Goal: Task Accomplishment & Management: Complete application form

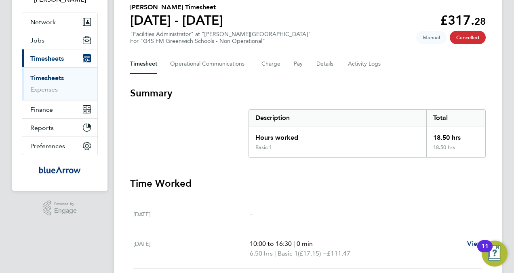
scroll to position [63, 0]
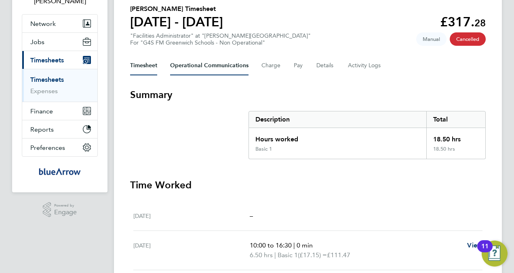
click at [220, 63] on Communications-tab "Operational Communications" at bounding box center [209, 65] width 78 height 19
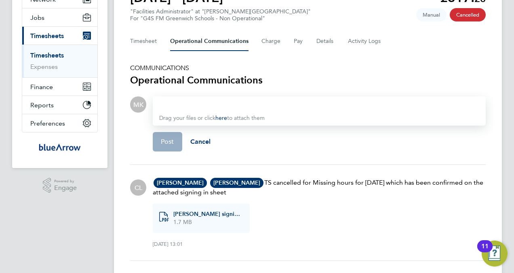
scroll to position [86, 0]
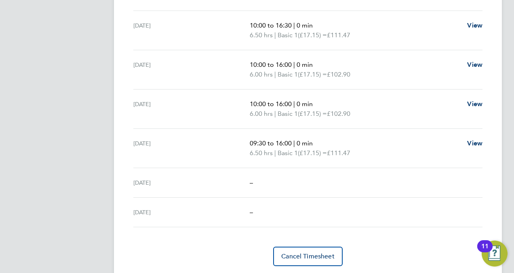
scroll to position [243, 0]
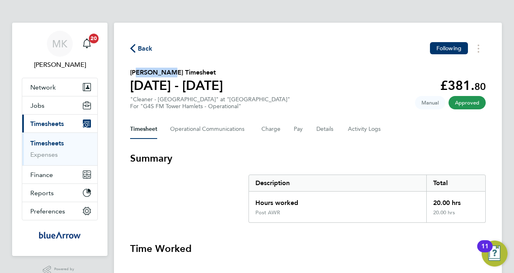
drag, startPoint x: 163, startPoint y: 72, endPoint x: 136, endPoint y: 72, distance: 27.5
click at [136, 72] on h2 "Nurat Alabi's Timesheet" at bounding box center [176, 73] width 93 height 10
drag, startPoint x: 136, startPoint y: 72, endPoint x: 160, endPoint y: 72, distance: 24.3
click at [159, 72] on h2 "Nurat Alabi's Timesheet" at bounding box center [176, 73] width 93 height 10
drag, startPoint x: 164, startPoint y: 70, endPoint x: 119, endPoint y: 73, distance: 45.3
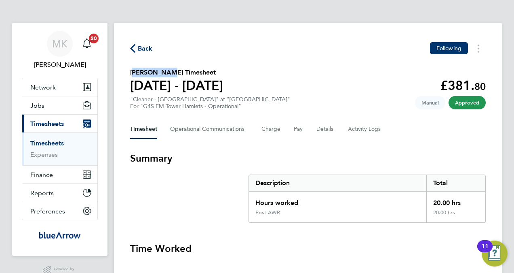
copy h2 "Nurat Alab"
click at [164, 71] on h2 "Nurat Alabi's Timesheet" at bounding box center [176, 73] width 93 height 10
drag, startPoint x: 164, startPoint y: 71, endPoint x: 120, endPoint y: 69, distance: 44.5
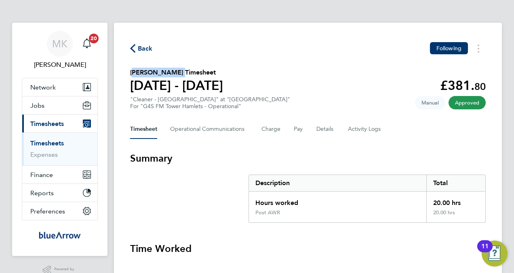
drag, startPoint x: 120, startPoint y: 69, endPoint x: 142, endPoint y: 73, distance: 22.9
click at [143, 73] on h2 "Nurat Alabi's Timesheet" at bounding box center [176, 73] width 93 height 10
click at [134, 72] on h2 "Nurat Alabi's Timesheet" at bounding box center [176, 73] width 93 height 10
drag, startPoint x: 164, startPoint y: 70, endPoint x: 125, endPoint y: 70, distance: 39.6
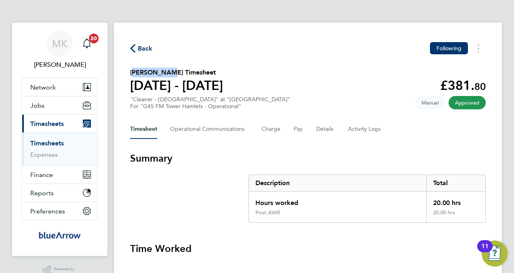
copy h2 "Nurat Alab"
click at [220, 126] on Communications-tab "Operational Communications" at bounding box center [209, 128] width 78 height 19
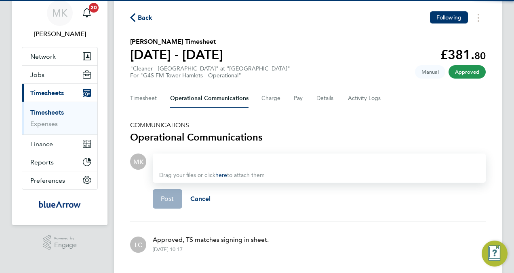
scroll to position [55, 0]
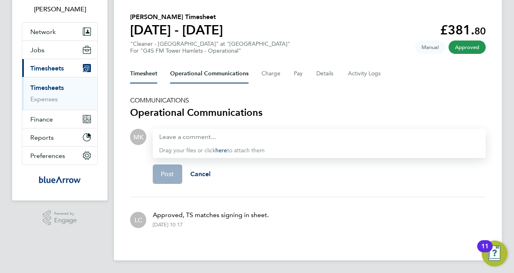
click at [150, 76] on button "Timesheet" at bounding box center [143, 73] width 27 height 19
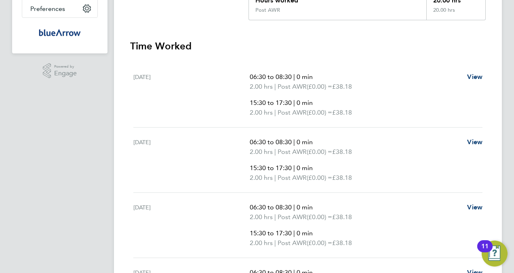
scroll to position [40, 0]
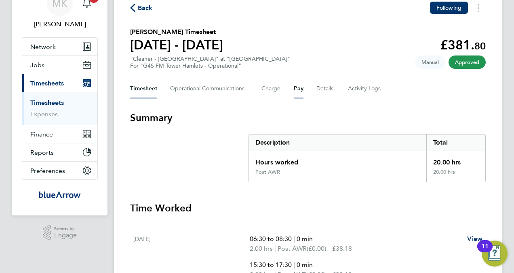
click at [297, 92] on button "Pay" at bounding box center [299, 88] width 10 height 19
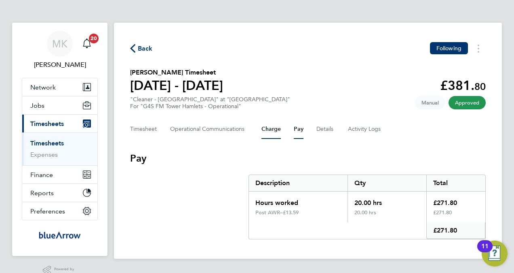
click at [276, 132] on button "Charge" at bounding box center [271, 128] width 19 height 19
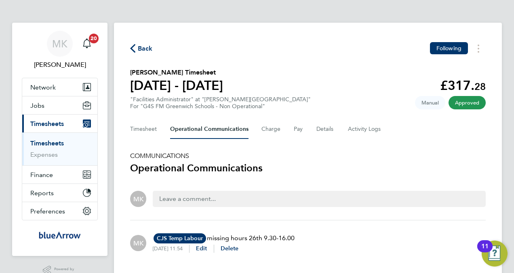
click at [150, 46] on span "Back" at bounding box center [145, 49] width 15 height 10
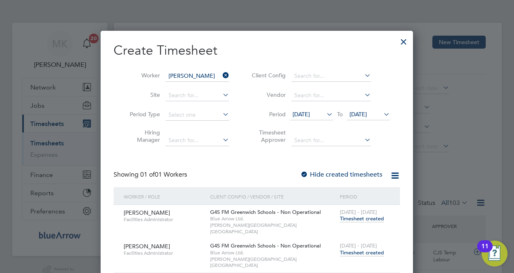
click at [403, 43] on div at bounding box center [404, 39] width 15 height 15
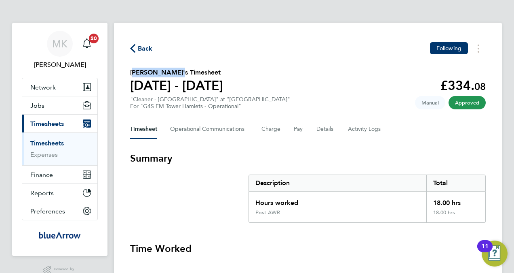
drag, startPoint x: 172, startPoint y: 73, endPoint x: 123, endPoint y: 74, distance: 48.5
copy h2 "[PERSON_NAME]"
click at [355, 68] on section "[PERSON_NAME]'s Timesheet [DATE] - [DATE] £334. 08 "Cleaner - [GEOGRAPHIC_DATA]…" at bounding box center [308, 89] width 356 height 42
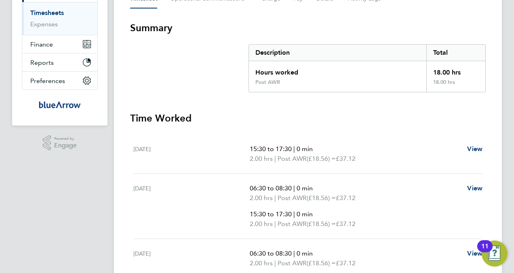
scroll to position [81, 0]
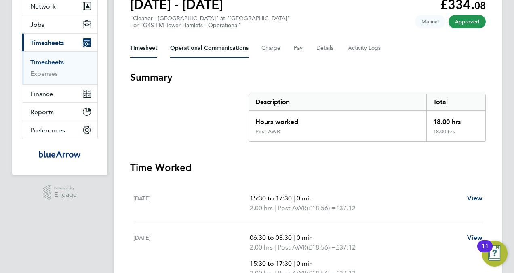
click at [216, 49] on Communications-tab "Operational Communications" at bounding box center [209, 47] width 78 height 19
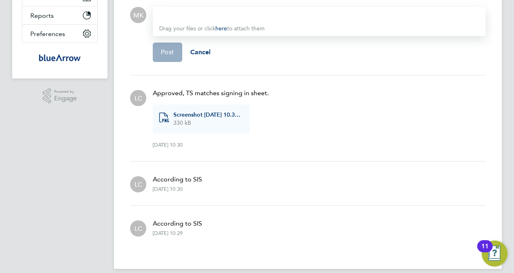
scroll to position [185, 0]
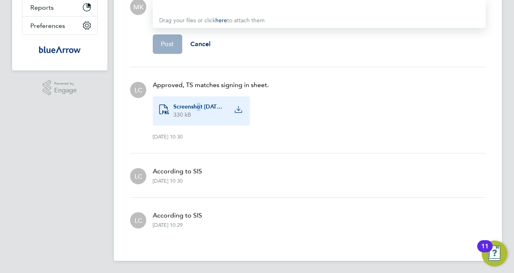
click at [199, 100] on div "image-file-png Screenshot 2025-09-29 10.30.30 AM.png 330 kB" at bounding box center [201, 110] width 97 height 29
copy span "o"
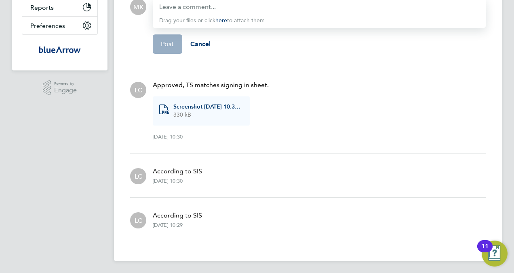
click at [268, 59] on div "Post Cancel" at bounding box center [319, 44] width 333 height 32
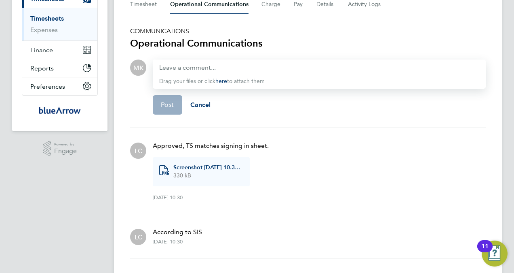
scroll to position [81, 0]
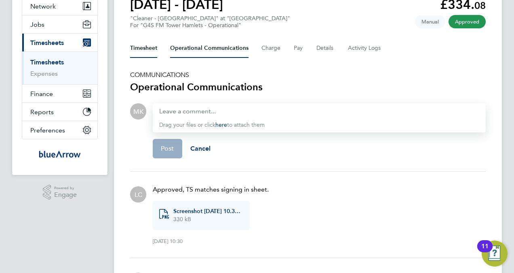
click at [145, 45] on button "Timesheet" at bounding box center [143, 47] width 27 height 19
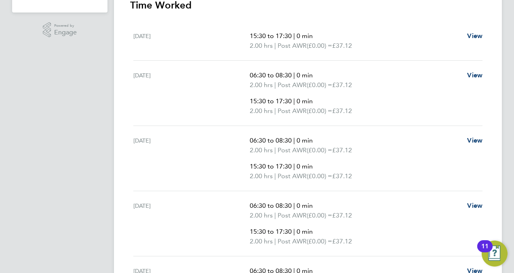
scroll to position [283, 0]
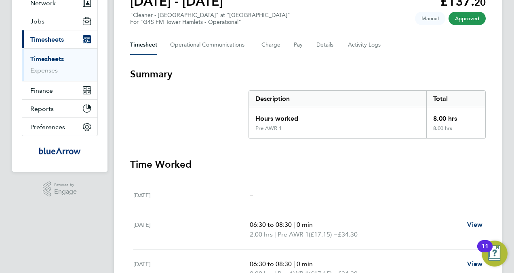
scroll to position [40, 0]
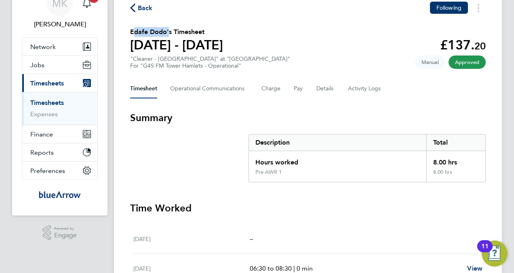
drag, startPoint x: 165, startPoint y: 32, endPoint x: 131, endPoint y: 32, distance: 34.8
click at [131, 32] on h2 "Edafe Dodo's Timesheet" at bounding box center [176, 32] width 93 height 10
copy h2 "Edafe Dodo"
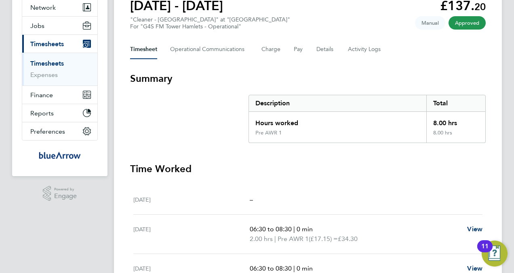
scroll to position [0, 0]
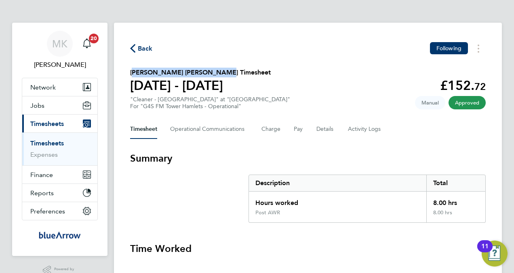
drag, startPoint x: 216, startPoint y: 72, endPoint x: 124, endPoint y: 72, distance: 91.8
copy h2 "Magdalene Emmanuel Tariah"
drag, startPoint x: 161, startPoint y: 285, endPoint x: 142, endPoint y: 293, distance: 20.5
drag, startPoint x: 142, startPoint y: 293, endPoint x: 329, endPoint y: 89, distance: 277.6
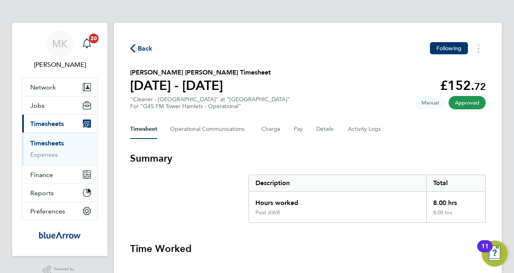
click at [329, 89] on section "Magdalene Emmanuel Tariah's Timesheet 22 - 28 Sept 2025 £152. 72 "Cleaner - Tow…" at bounding box center [308, 89] width 356 height 42
drag, startPoint x: 188, startPoint y: 71, endPoint x: 120, endPoint y: 70, distance: 67.1
copy h2 "Karidja Soumahoro"
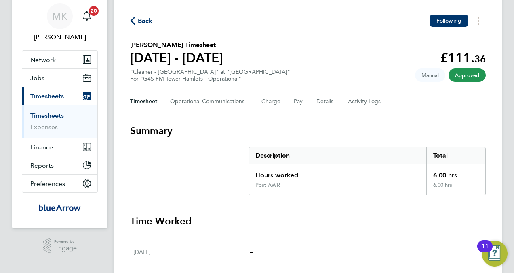
scroll to position [40, 0]
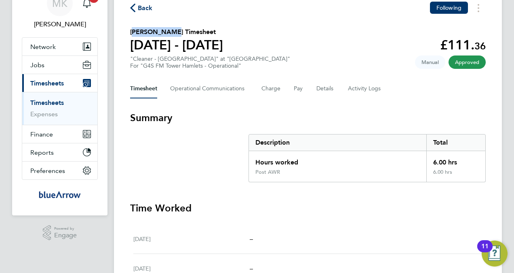
drag, startPoint x: 168, startPoint y: 31, endPoint x: 132, endPoint y: 30, distance: 36.0
click at [132, 30] on h2 "[PERSON_NAME] Timesheet" at bounding box center [176, 32] width 93 height 10
copy h2 "[PERSON_NAME]"
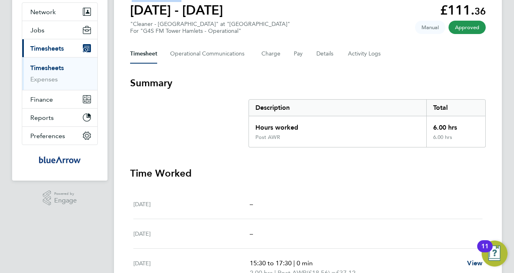
scroll to position [0, 0]
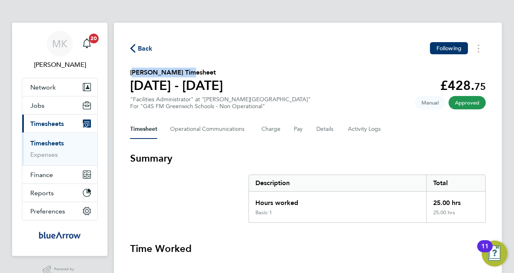
drag, startPoint x: 185, startPoint y: 74, endPoint x: 125, endPoint y: 74, distance: 59.8
copy h2 "[PERSON_NAME]"
click at [205, 127] on Communications-tab "Operational Communications" at bounding box center [209, 128] width 78 height 19
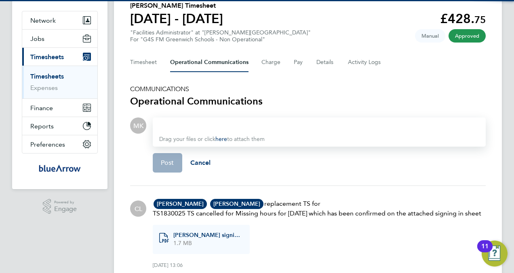
scroll to position [107, 0]
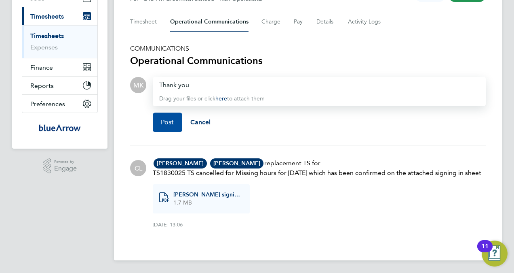
click at [177, 117] on button "Post" at bounding box center [168, 121] width 30 height 19
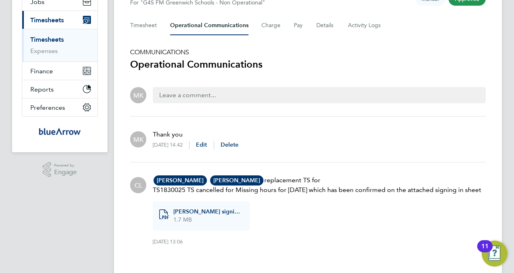
scroll to position [0, 0]
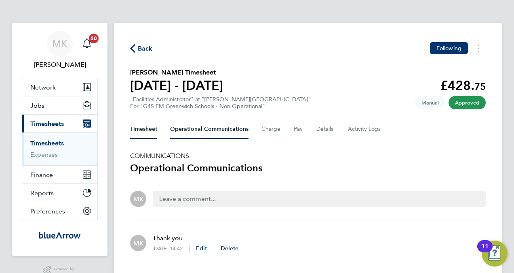
click at [138, 126] on button "Timesheet" at bounding box center [143, 128] width 27 height 19
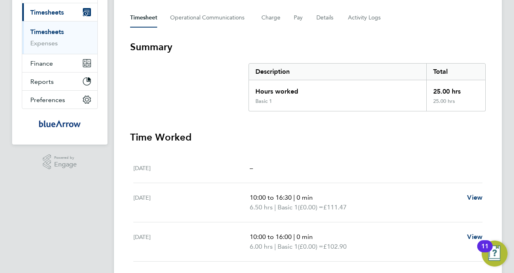
scroll to position [81, 0]
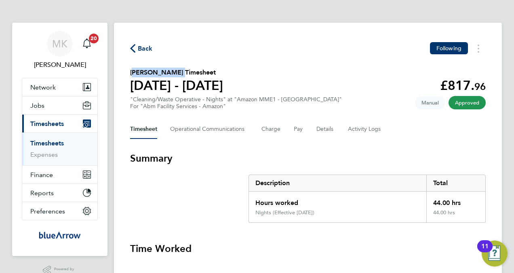
drag, startPoint x: 177, startPoint y: 72, endPoint x: 122, endPoint y: 76, distance: 54.8
click at [122, 76] on div "Back Following Jesse Ogwuche's Timesheet 20 - 26 Sept 2025 £817. 96 "Cleaning/W…" at bounding box center [308, 266] width 388 height 486
copy h2 "Jesse Ogwuche"
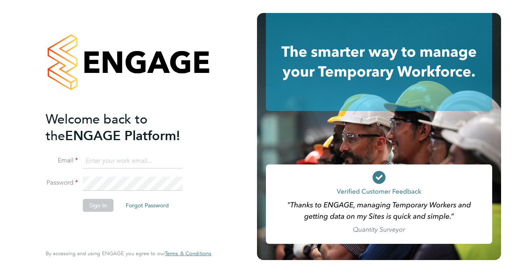
type input "[PERSON_NAME][EMAIL_ADDRESS][PERSON_NAME][DOMAIN_NAME]"
click at [57, 200] on li "Sign In Forgot Password" at bounding box center [125, 209] width 158 height 21
click at [93, 203] on button "Sign In" at bounding box center [98, 205] width 31 height 13
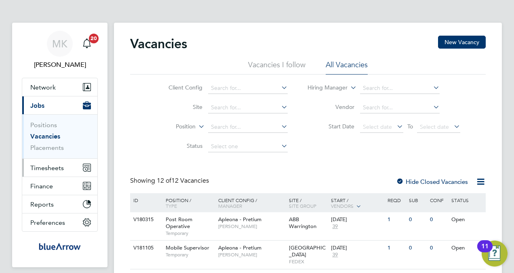
click at [50, 167] on span "Timesheets" at bounding box center [47, 168] width 34 height 8
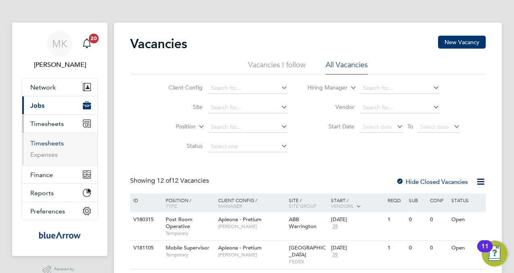
click at [44, 142] on link "Timesheets" at bounding box center [47, 143] width 34 height 8
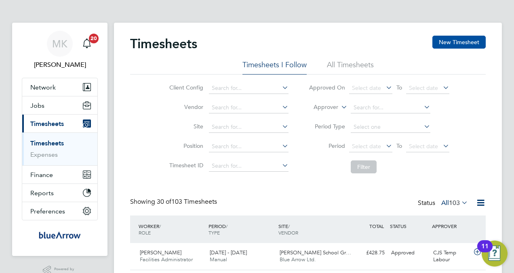
click at [452, 38] on button "New Timesheet" at bounding box center [459, 42] width 53 height 13
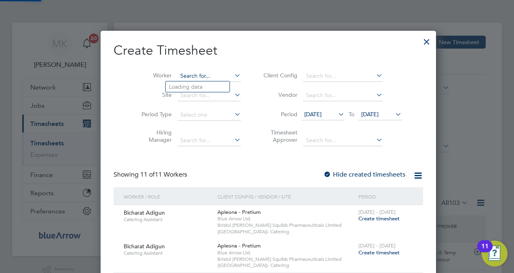
click at [193, 74] on input at bounding box center [208, 75] width 63 height 11
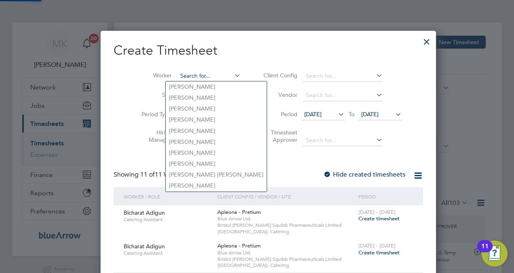
paste input "[PERSON_NAME]"
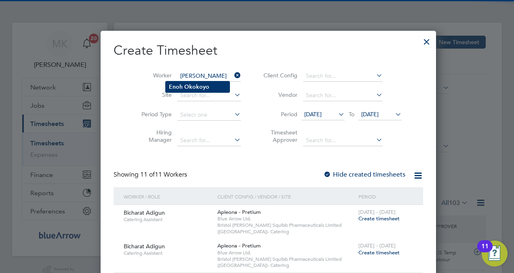
type input "[PERSON_NAME]"
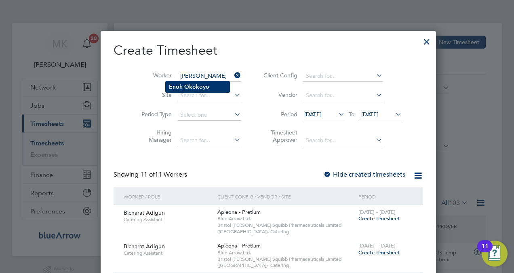
click at [197, 85] on b "Okokoyo" at bounding box center [196, 86] width 25 height 7
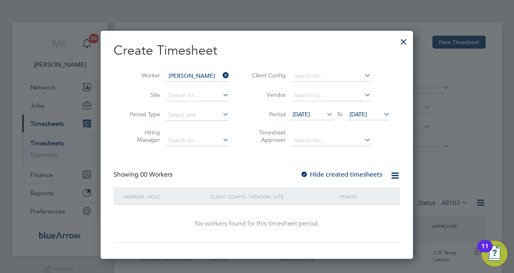
click at [339, 171] on label "Hide created timesheets" at bounding box center [341, 174] width 82 height 8
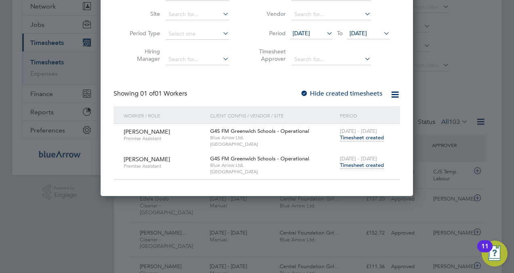
click at [359, 166] on span "Timesheet created" at bounding box center [362, 164] width 44 height 7
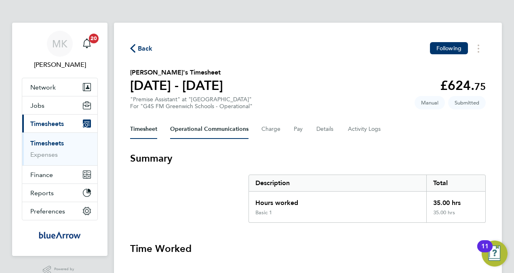
click at [208, 130] on Communications-tab "Operational Communications" at bounding box center [209, 128] width 78 height 19
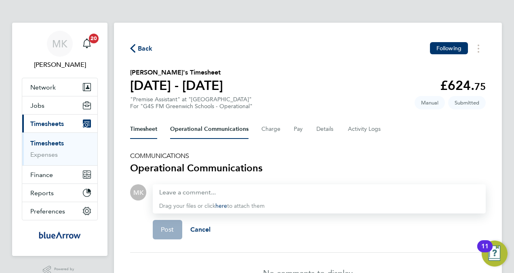
click at [136, 127] on button "Timesheet" at bounding box center [143, 128] width 27 height 19
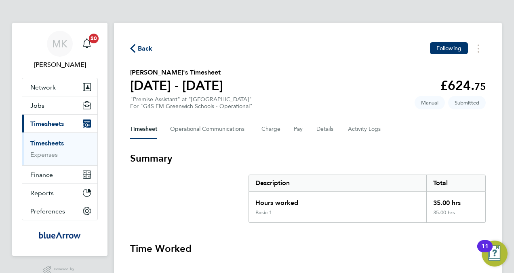
click at [141, 45] on span "Back" at bounding box center [145, 49] width 15 height 10
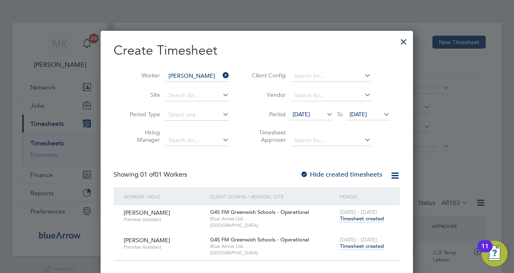
click at [221, 72] on icon at bounding box center [221, 75] width 0 height 11
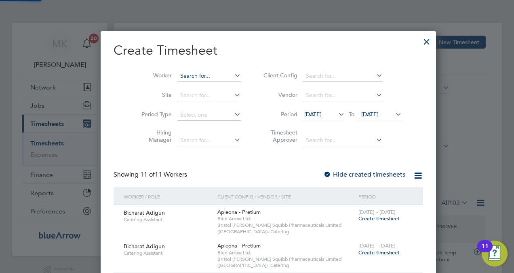
click at [200, 72] on input at bounding box center [208, 75] width 63 height 11
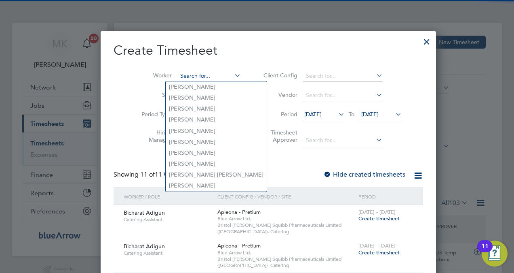
paste input "[PERSON_NAME] Ehis [PERSON_NAME]"
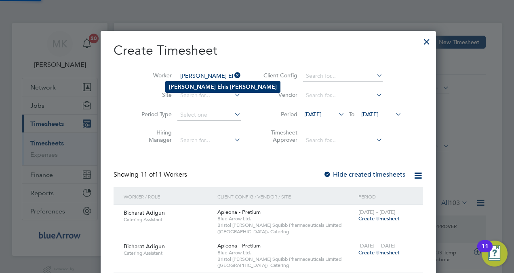
type input "[PERSON_NAME] Ehis [PERSON_NAME]"
click at [230, 85] on b "[PERSON_NAME]" at bounding box center [253, 86] width 47 height 7
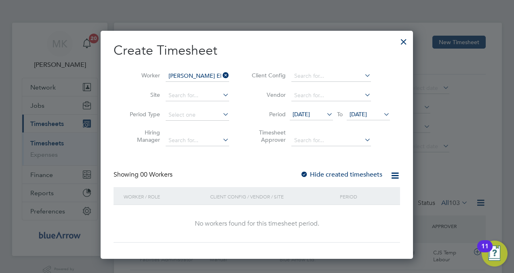
click at [323, 174] on label "Hide created timesheets" at bounding box center [341, 174] width 82 height 8
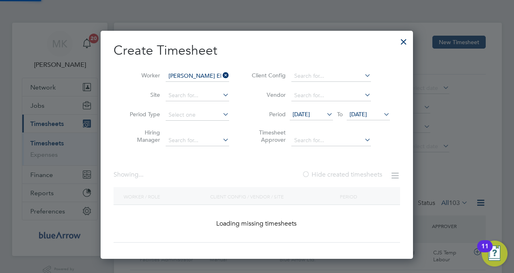
click at [323, 174] on label "Hide created timesheets" at bounding box center [342, 174] width 80 height 8
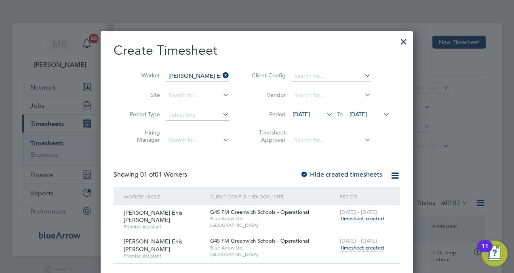
click at [374, 246] on span "Timesheet created" at bounding box center [362, 247] width 44 height 7
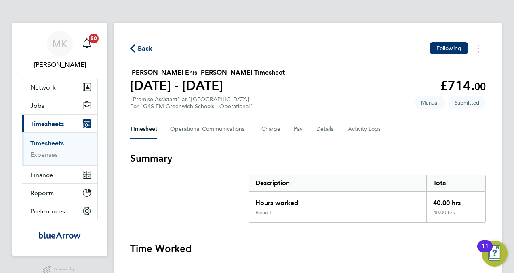
drag, startPoint x: 136, startPoint y: 51, endPoint x: 191, endPoint y: 68, distance: 57.6
click at [136, 51] on span "Back" at bounding box center [141, 48] width 23 height 8
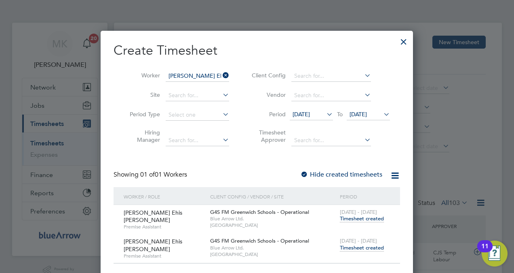
click at [221, 75] on icon at bounding box center [221, 75] width 0 height 11
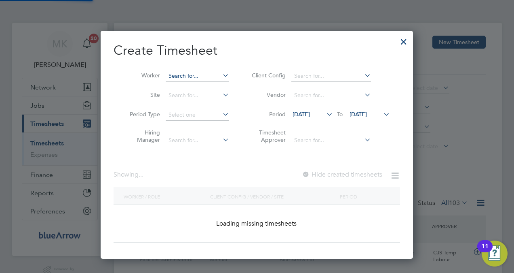
click at [190, 74] on input at bounding box center [197, 75] width 63 height 11
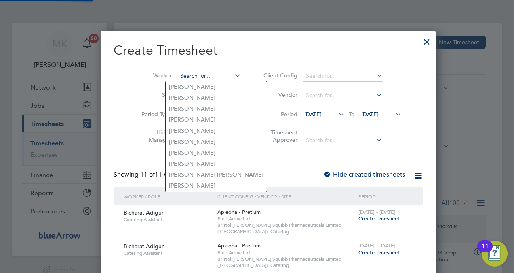
paste input "[PERSON_NAME]"
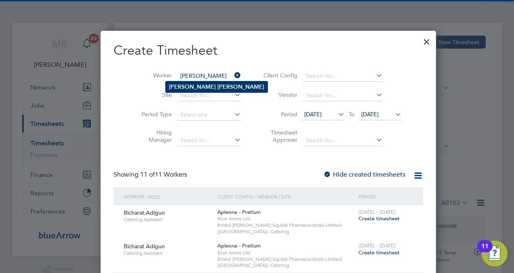
type input "[PERSON_NAME]"
click at [218, 83] on b "[PERSON_NAME]" at bounding box center [241, 86] width 47 height 7
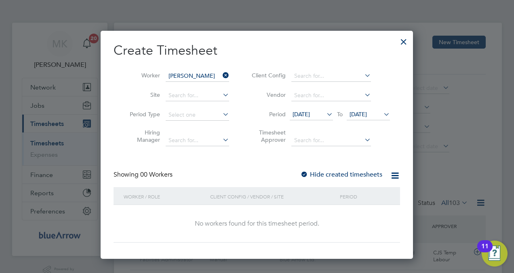
click at [333, 176] on label "Hide created timesheets" at bounding box center [341, 174] width 82 height 8
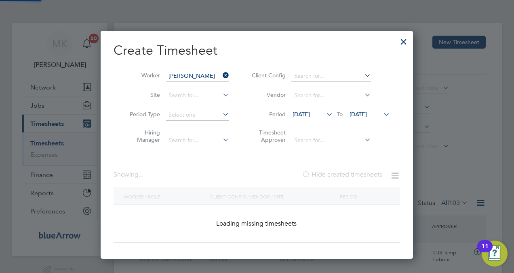
click at [333, 176] on label "Hide created timesheets" at bounding box center [342, 174] width 80 height 8
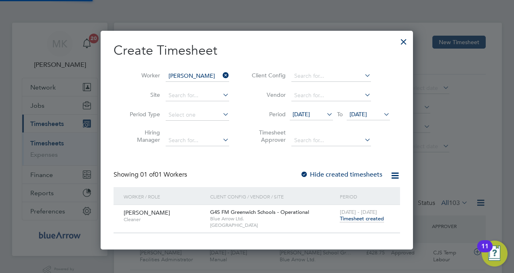
click at [333, 176] on label "Hide created timesheets" at bounding box center [341, 174] width 82 height 8
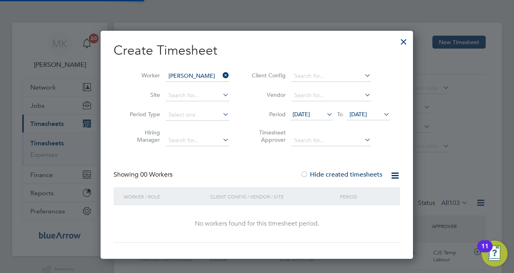
click at [333, 176] on label "Hide created timesheets" at bounding box center [341, 174] width 82 height 8
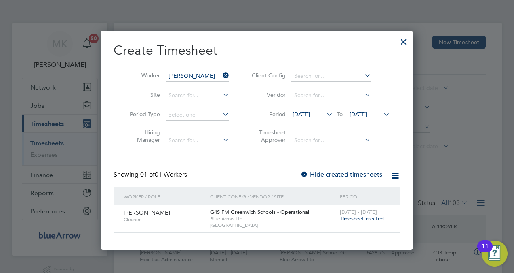
click at [353, 216] on span "Timesheet created" at bounding box center [362, 218] width 44 height 7
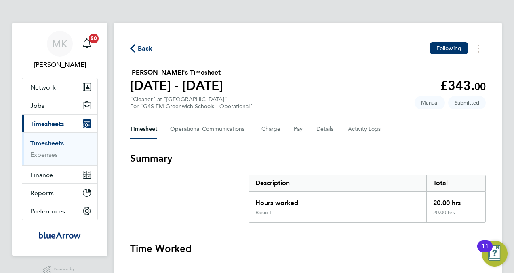
click at [144, 48] on span "Back" at bounding box center [145, 49] width 15 height 10
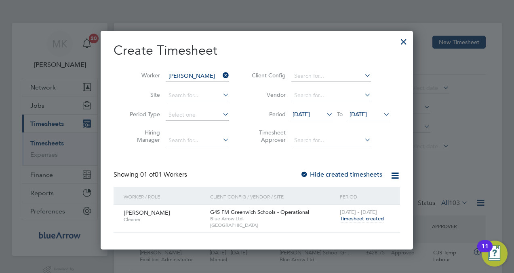
click at [221, 76] on icon at bounding box center [221, 75] width 0 height 11
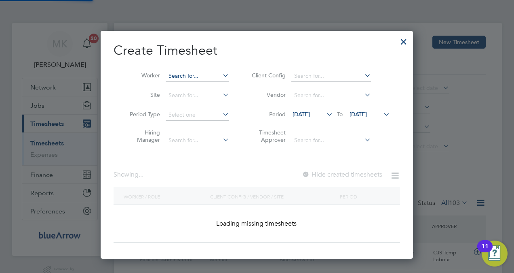
click at [188, 76] on input at bounding box center [197, 75] width 63 height 11
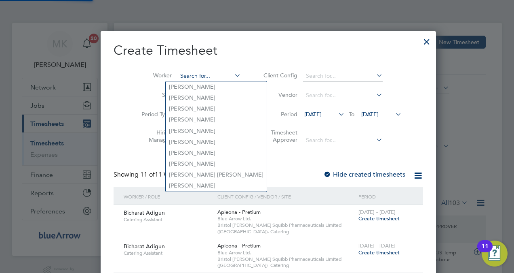
paste input "[PERSON_NAME] [PERSON_NAME]"
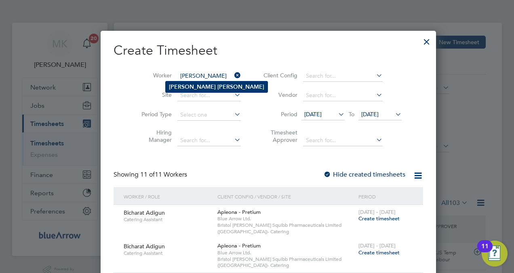
type input "[PERSON_NAME]"
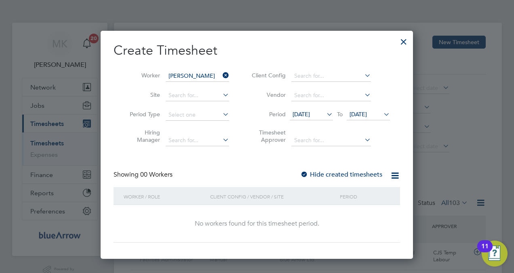
click at [362, 175] on label "Hide created timesheets" at bounding box center [341, 174] width 82 height 8
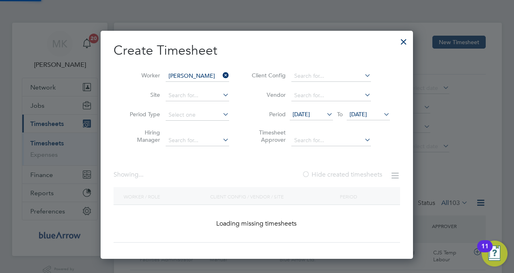
click at [361, 175] on label "Hide created timesheets" at bounding box center [342, 174] width 80 height 8
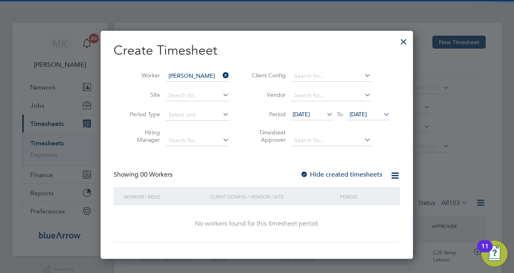
click at [361, 175] on label "Hide created timesheets" at bounding box center [341, 174] width 82 height 8
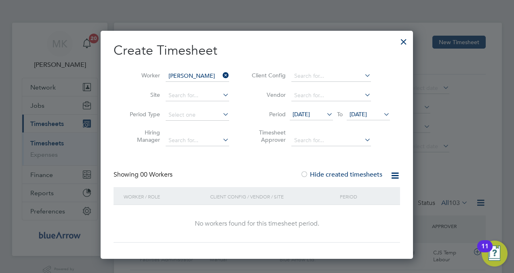
click at [361, 175] on label "Hide created timesheets" at bounding box center [341, 174] width 82 height 8
click at [310, 112] on span "[DATE]" at bounding box center [301, 113] width 17 height 7
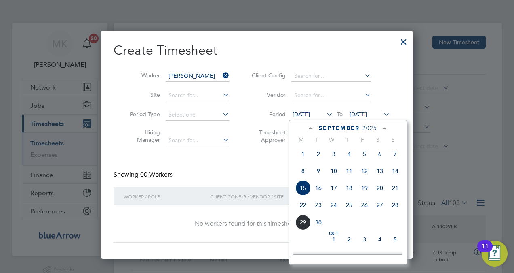
click at [304, 207] on span "22" at bounding box center [303, 204] width 15 height 15
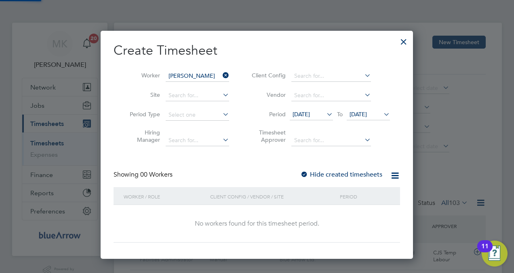
click at [367, 115] on span "[DATE]" at bounding box center [358, 113] width 17 height 7
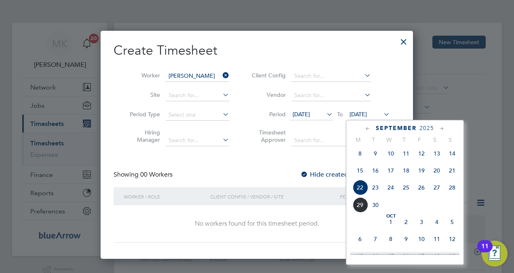
click at [454, 190] on span "28" at bounding box center [452, 187] width 15 height 15
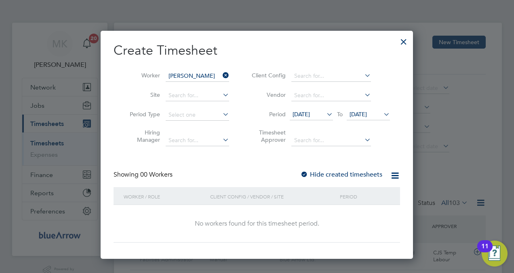
click at [315, 174] on label "Hide created timesheets" at bounding box center [341, 174] width 82 height 8
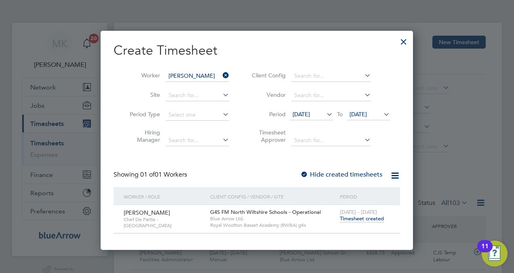
click at [361, 218] on span "Timesheet created" at bounding box center [362, 218] width 44 height 7
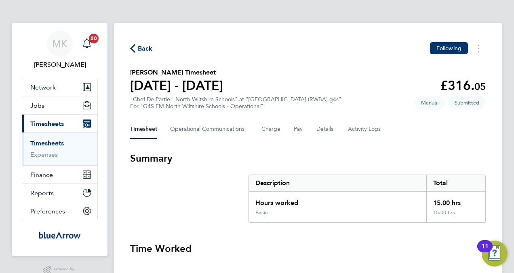
click at [148, 50] on span "Back" at bounding box center [145, 49] width 15 height 10
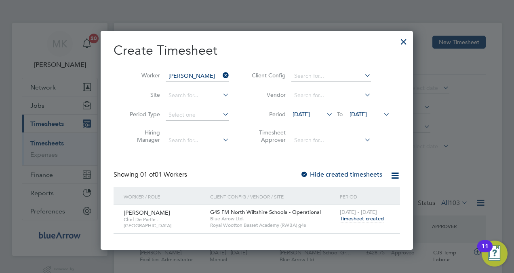
click at [221, 75] on icon at bounding box center [221, 75] width 0 height 11
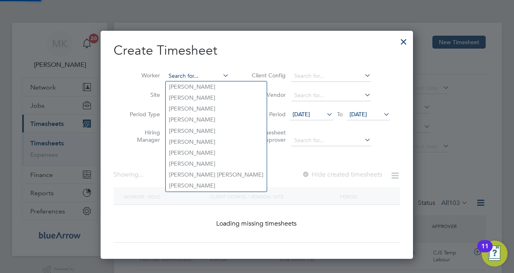
click at [189, 75] on input at bounding box center [197, 75] width 63 height 11
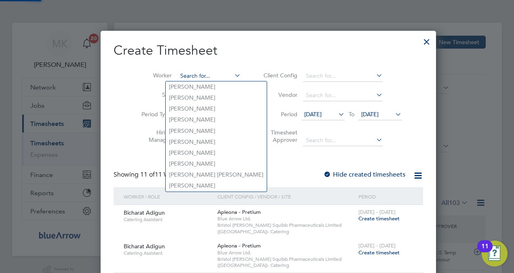
paste input "Sky Emmins"
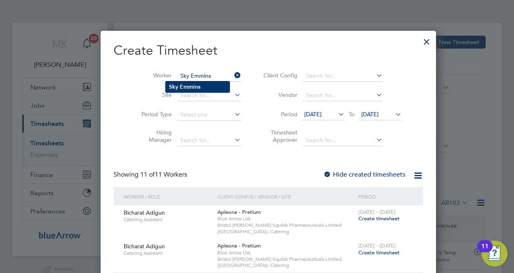
type input "Sky Emmins"
click at [193, 89] on b "Emmins" at bounding box center [190, 86] width 21 height 7
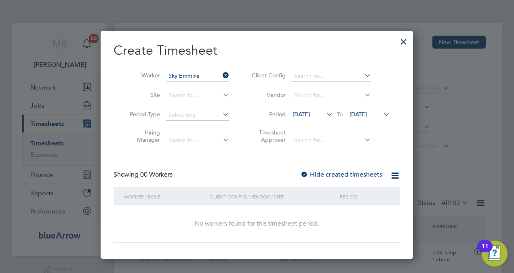
click at [306, 169] on div "Create Timesheet Worker Sky Emmins Site Period Type Hiring Manager Client Confi…" at bounding box center [257, 142] width 287 height 200
click at [308, 174] on div at bounding box center [304, 175] width 8 height 8
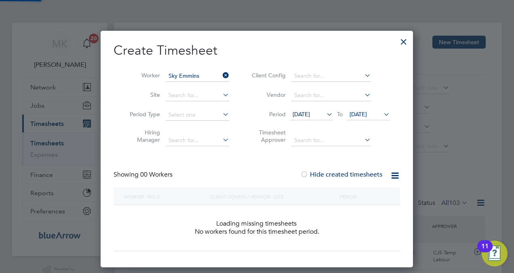
click at [308, 174] on div at bounding box center [304, 175] width 8 height 8
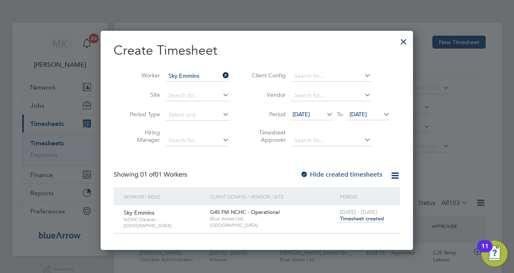
click at [358, 215] on span "Timesheet created" at bounding box center [362, 218] width 44 height 7
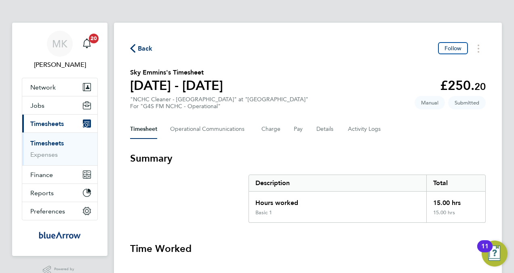
click at [139, 49] on span "Back" at bounding box center [145, 49] width 15 height 10
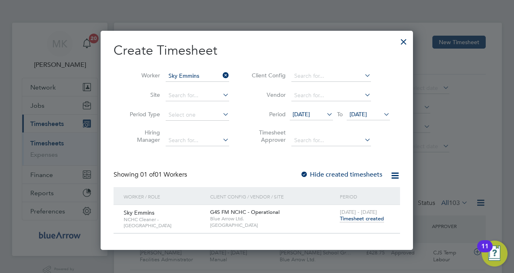
click at [221, 75] on icon at bounding box center [221, 75] width 0 height 11
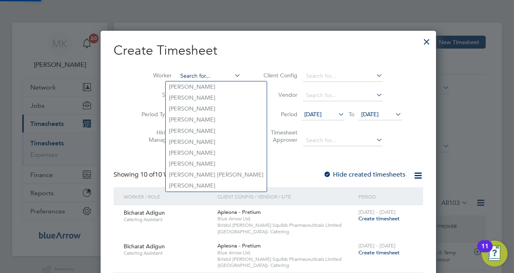
click at [203, 76] on input at bounding box center [208, 75] width 63 height 11
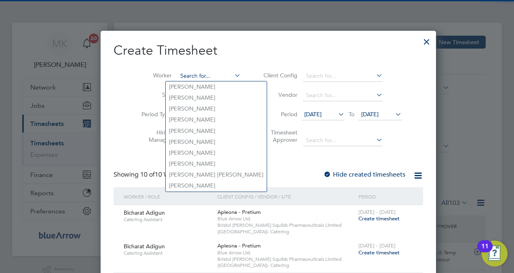
paste input "[PERSON_NAME]"
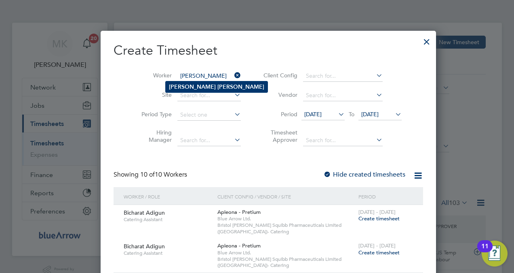
type input "[PERSON_NAME]"
click at [197, 90] on li "[PERSON_NAME]" at bounding box center [217, 86] width 102 height 11
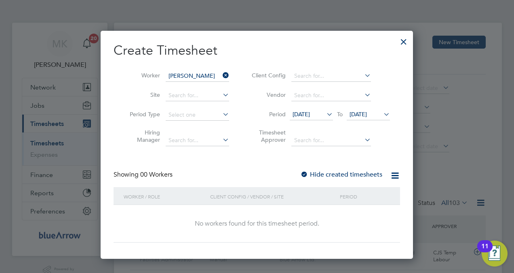
click at [324, 174] on label "Hide created timesheets" at bounding box center [341, 174] width 82 height 8
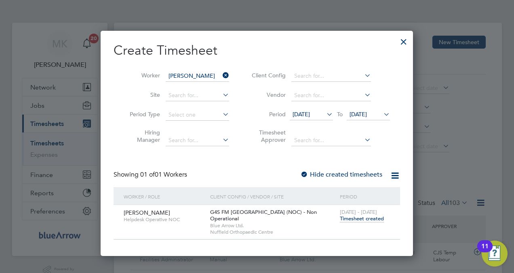
click at [366, 220] on span "Timesheet created" at bounding box center [362, 218] width 44 height 7
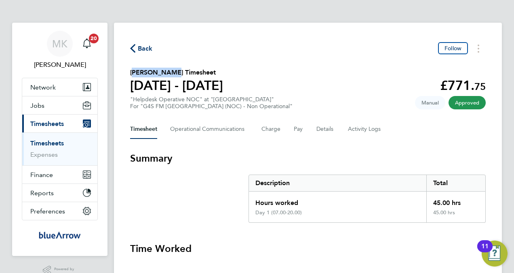
drag, startPoint x: 169, startPoint y: 71, endPoint x: 131, endPoint y: 71, distance: 38.0
click at [131, 71] on h2 "[PERSON_NAME] Timesheet" at bounding box center [176, 73] width 93 height 10
copy h2 "[PERSON_NAME]"
click at [135, 50] on icon "button" at bounding box center [132, 48] width 5 height 8
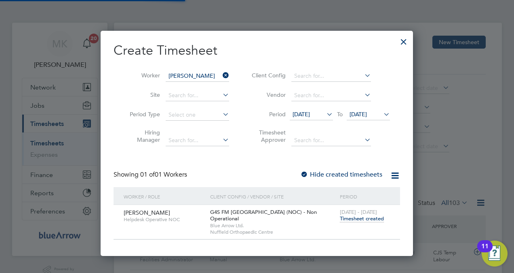
scroll to position [20, 70]
click at [221, 77] on icon at bounding box center [221, 75] width 0 height 11
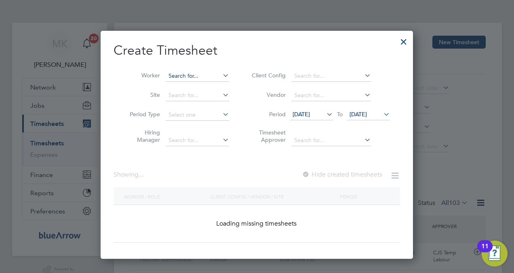
click at [206, 74] on input at bounding box center [197, 75] width 63 height 11
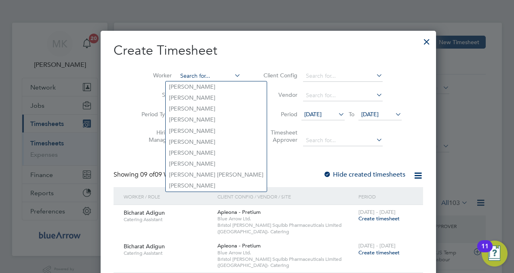
paste input "[PERSON_NAME]"
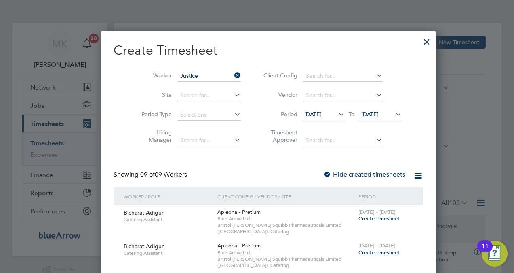
click at [218, 107] on li "[PERSON_NAME]" at bounding box center [214, 108] width 96 height 11
type input "[PERSON_NAME]"
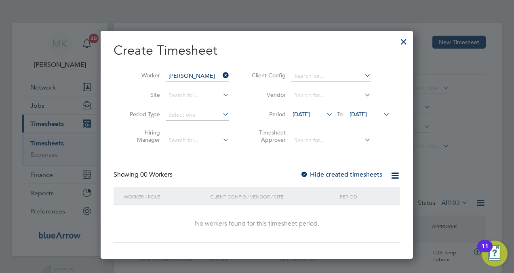
click at [337, 174] on label "Hide created timesheets" at bounding box center [341, 174] width 82 height 8
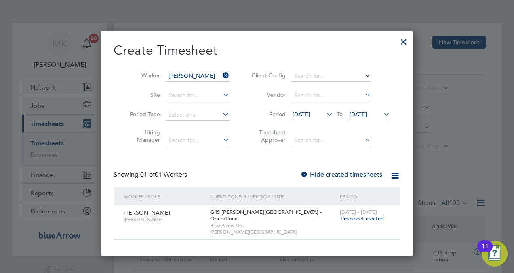
click at [362, 218] on span "Timesheet created" at bounding box center [362, 218] width 44 height 7
